Goal: Task Accomplishment & Management: Complete application form

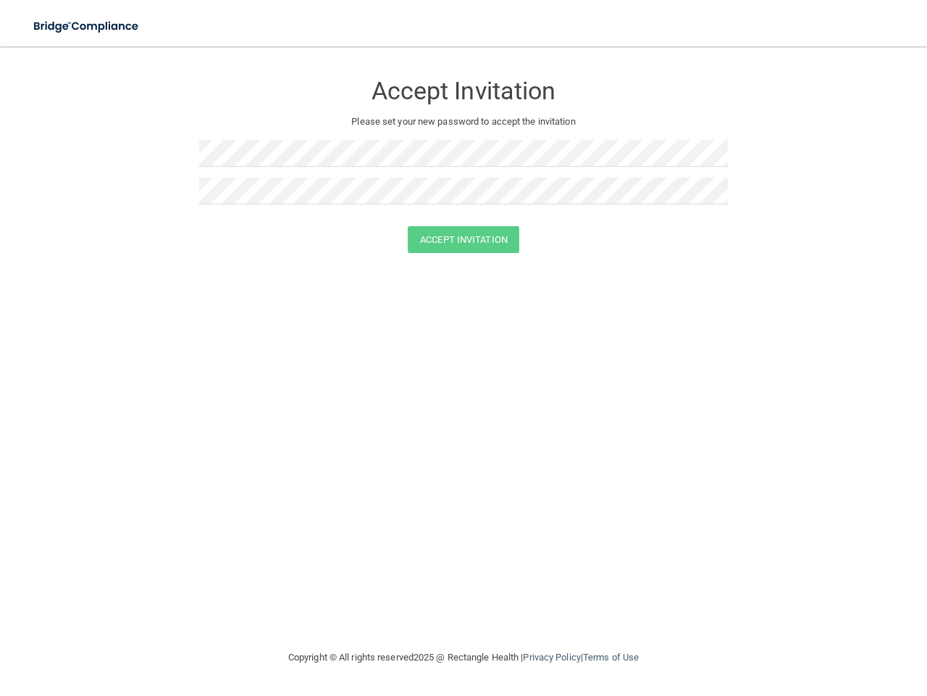
click at [464, 348] on div "Accept Invitation Please set your new password to accept the invitation Accept …" at bounding box center [463, 347] width 869 height 573
